Goal: Navigation & Orientation: Find specific page/section

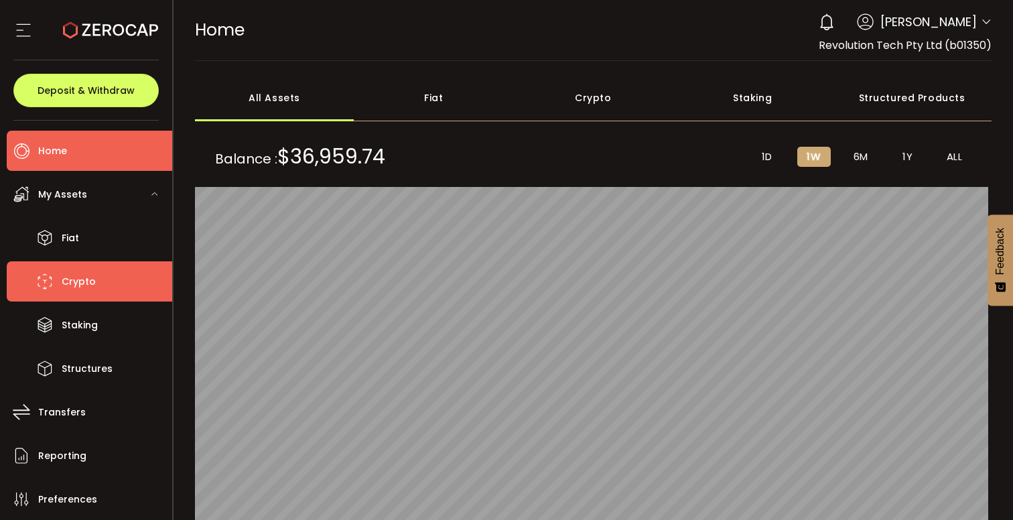
click at [85, 281] on span "Crypto" at bounding box center [79, 281] width 34 height 19
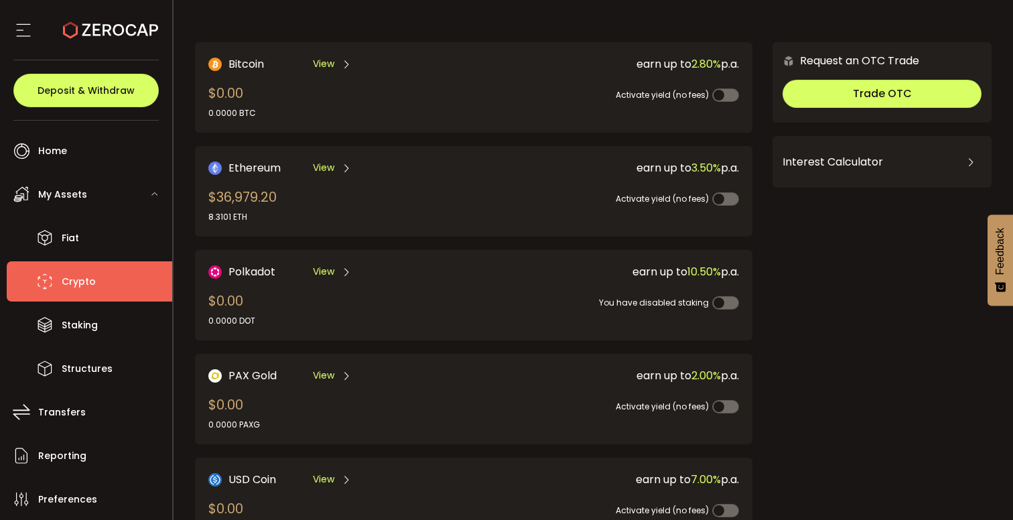
scroll to position [70, 0]
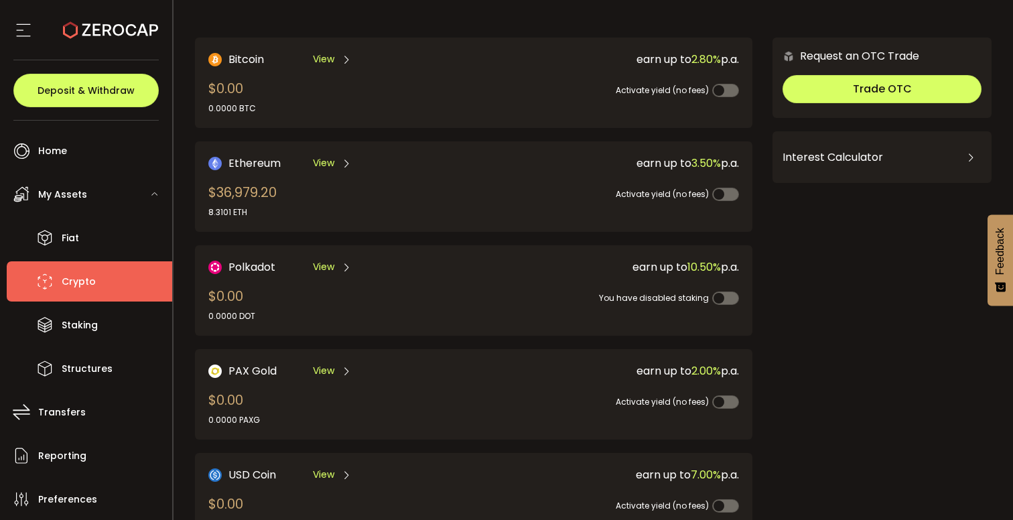
click at [333, 195] on div "Ethereum View $36,979.20 8.3101 ETH" at bounding box center [327, 187] width 239 height 64
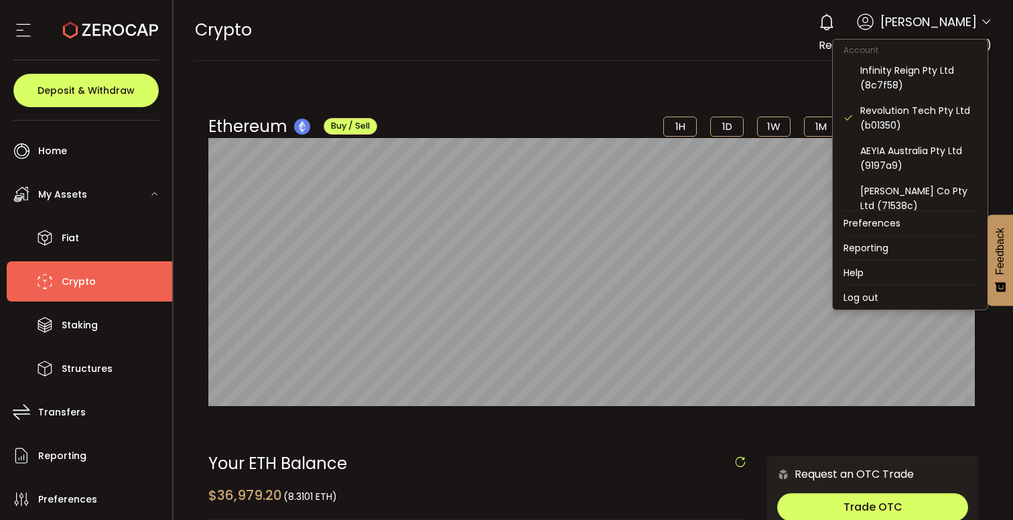
click at [982, 19] on icon at bounding box center [985, 22] width 11 height 11
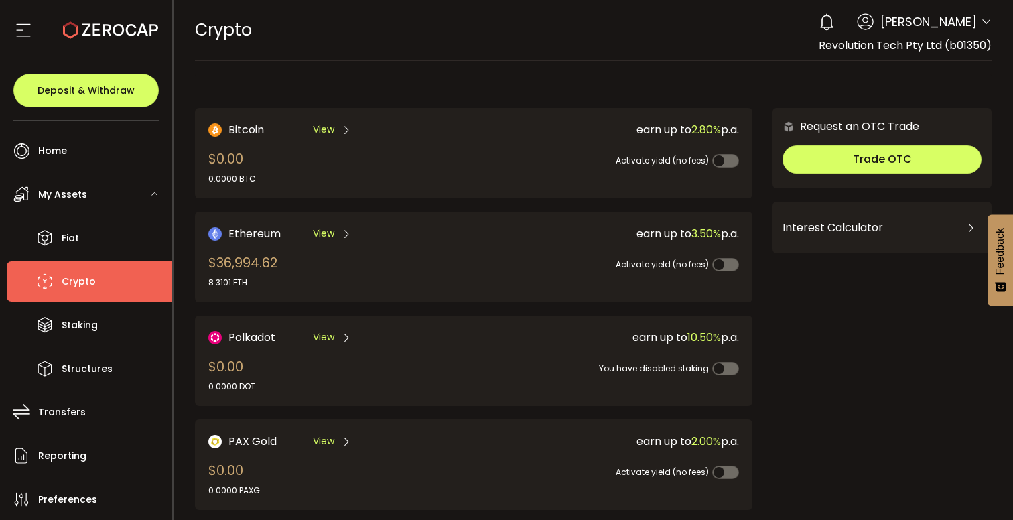
click at [980, 21] on icon at bounding box center [985, 22] width 11 height 11
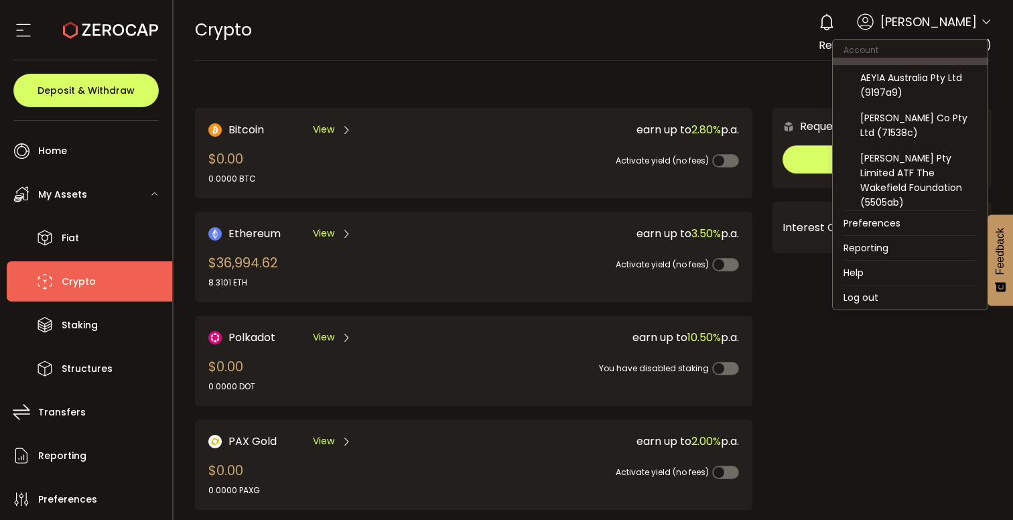
scroll to position [74, 0]
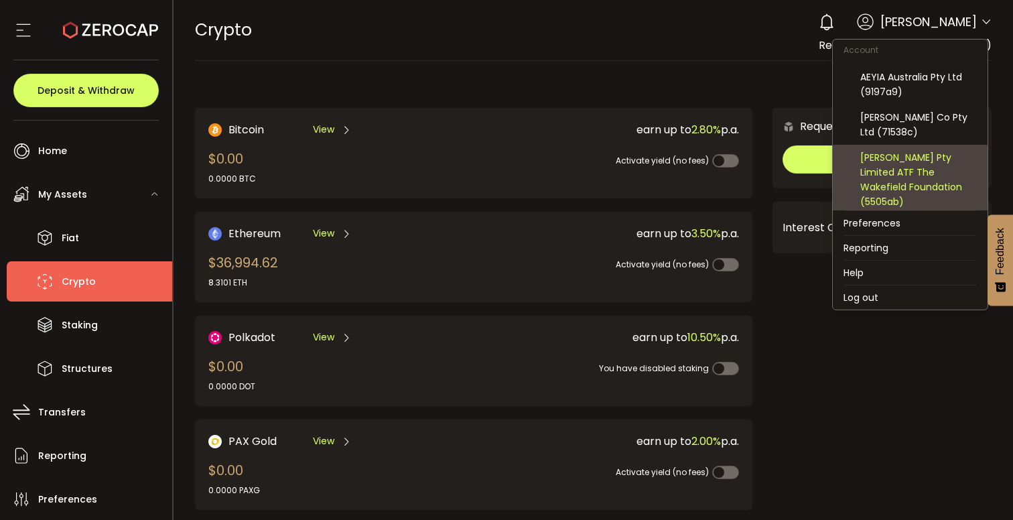
click at [923, 161] on div "[PERSON_NAME] Pty Limited ATF The Wakefield Foundation (5505ab)" at bounding box center [918, 179] width 117 height 59
